Goal: Transaction & Acquisition: Purchase product/service

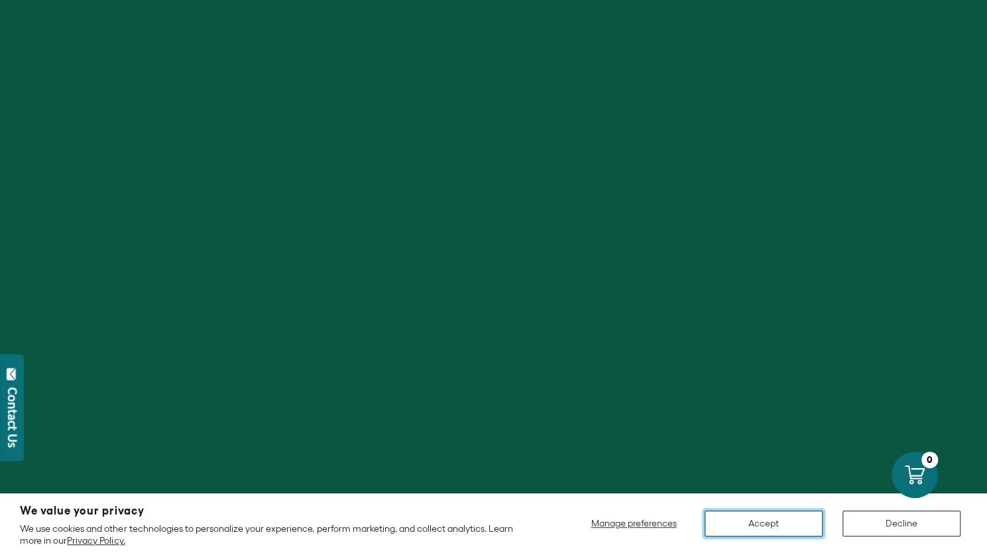
click at [776, 527] on button "Accept" at bounding box center [764, 524] width 118 height 26
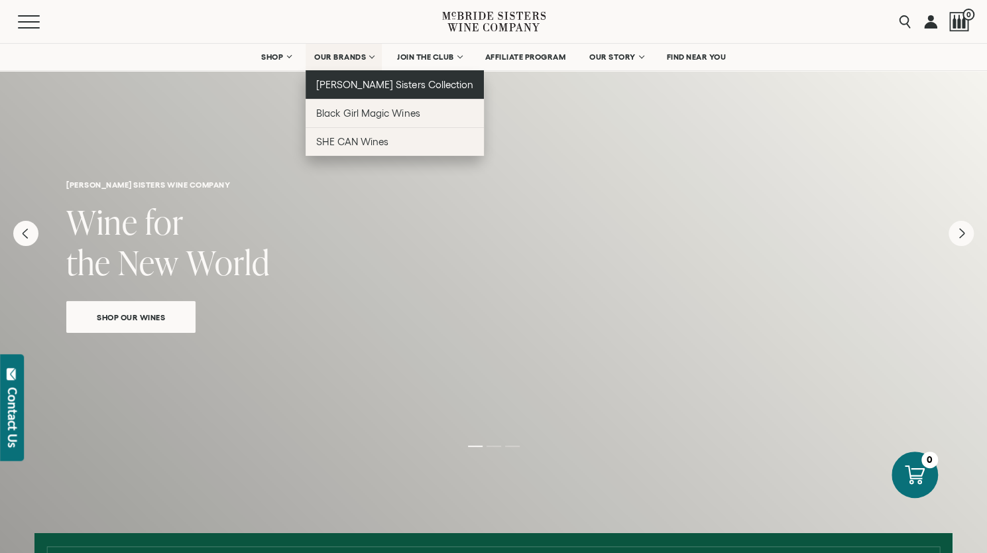
click at [371, 84] on span "[PERSON_NAME] Sisters Collection" at bounding box center [394, 84] width 157 height 11
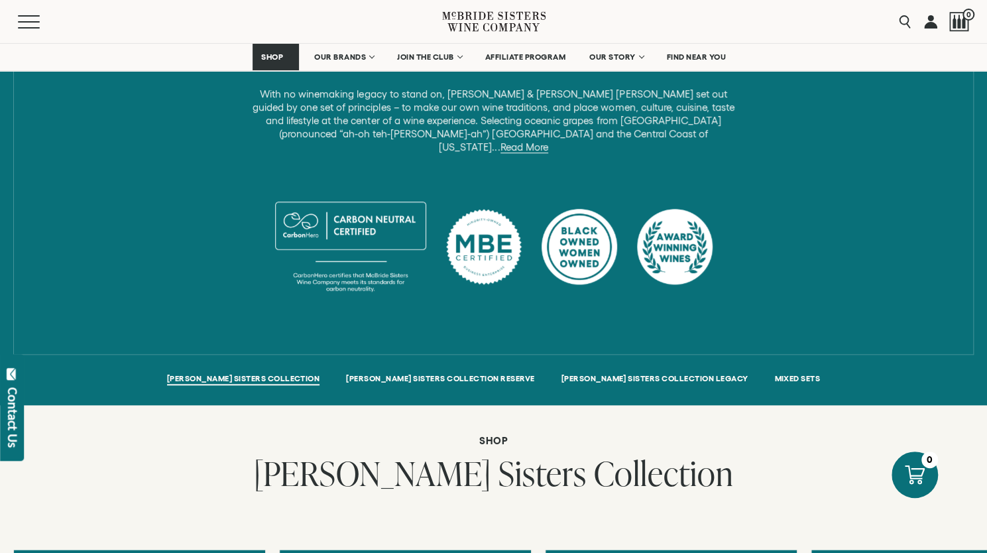
scroll to position [1029, 0]
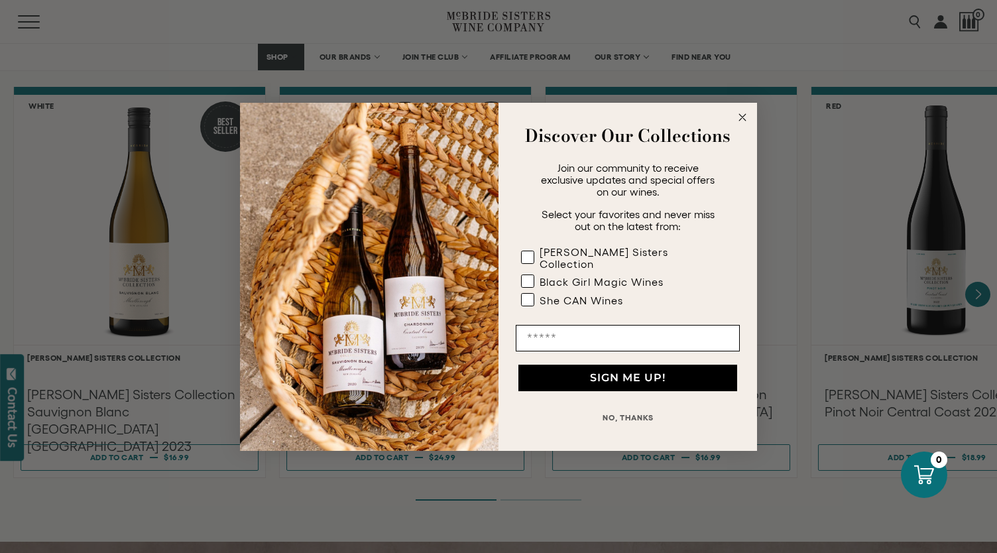
click at [750, 120] on circle "Close dialog" at bounding box center [742, 116] width 15 height 15
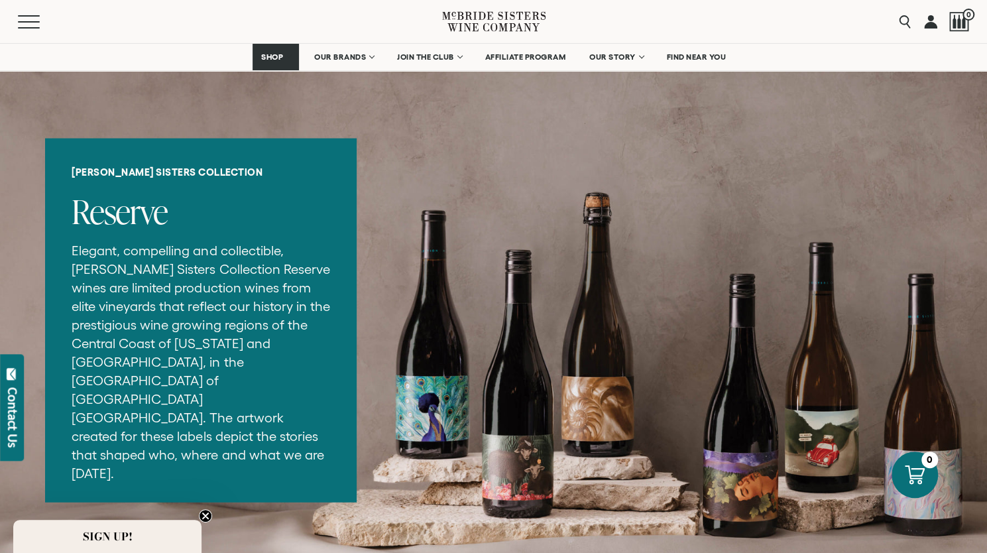
scroll to position [17, 0]
